Goal: Task Accomplishment & Management: Manage account settings

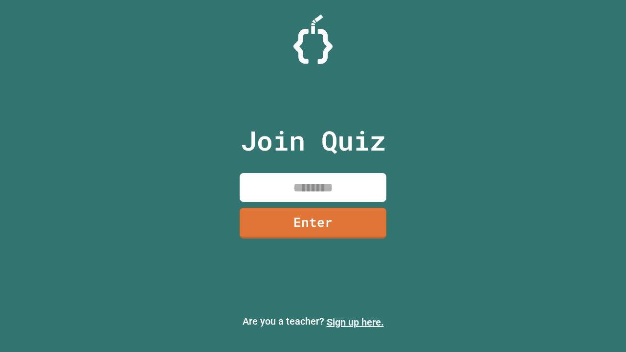
click at [355, 322] on link "Sign up here." at bounding box center [355, 322] width 57 height 12
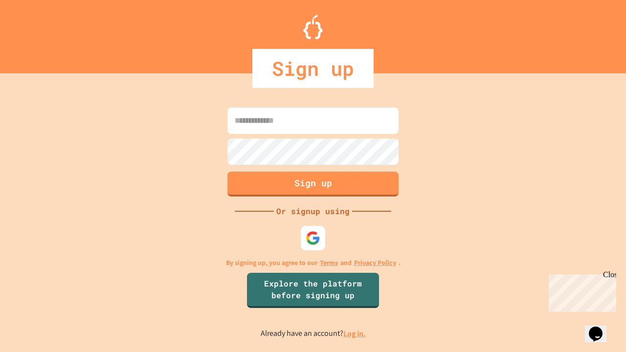
click at [355, 333] on link "Log in." at bounding box center [354, 333] width 22 height 10
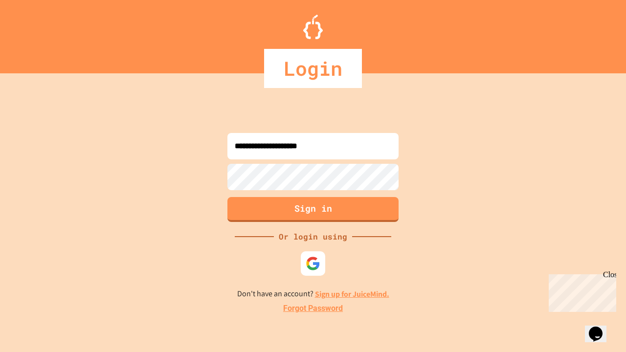
type input "**********"
